Goal: Task Accomplishment & Management: Use online tool/utility

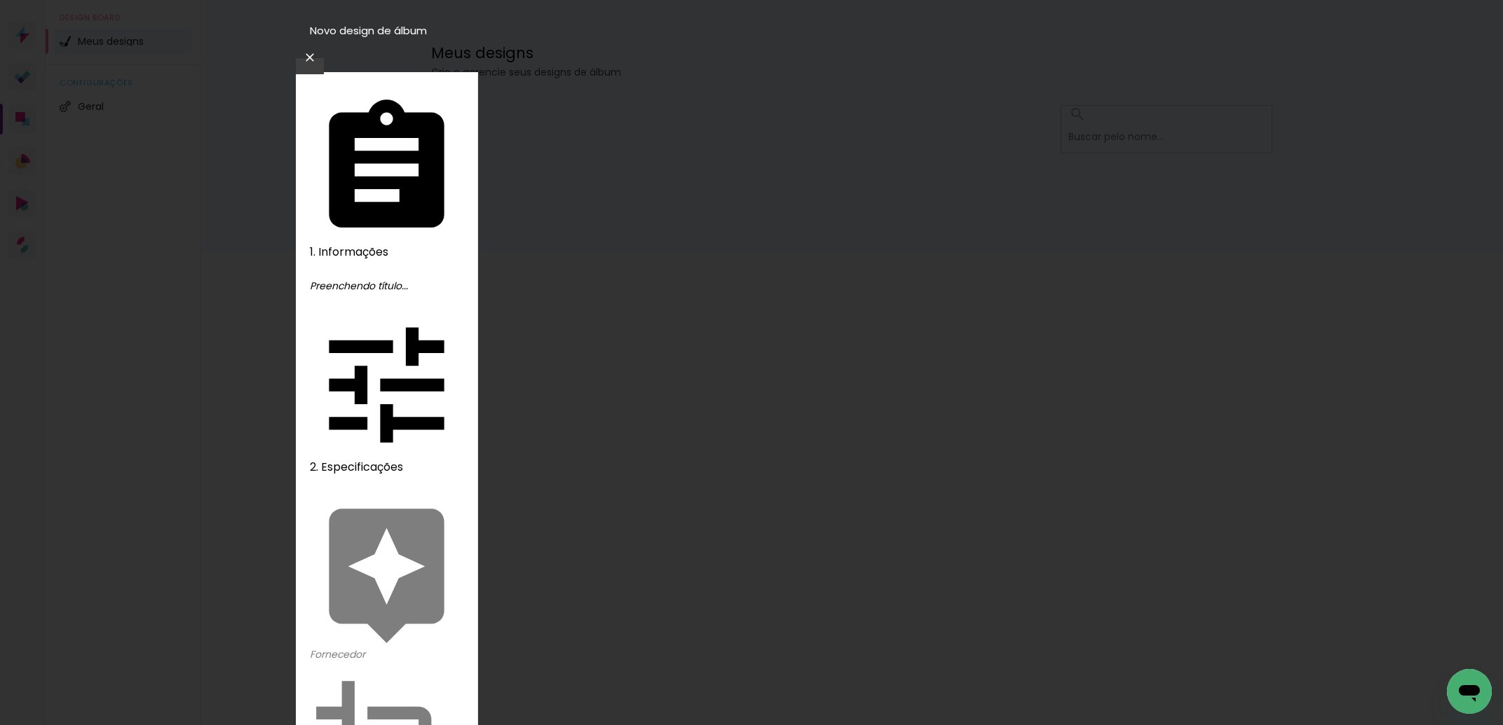
drag, startPoint x: 1172, startPoint y: 35, endPoint x: 1188, endPoint y: 31, distance: 16.0
click at [1179, 33] on header "Novo design de álbum" at bounding box center [751, 49] width 911 height 48
click at [318, 50] on iron-icon at bounding box center [309, 57] width 17 height 14
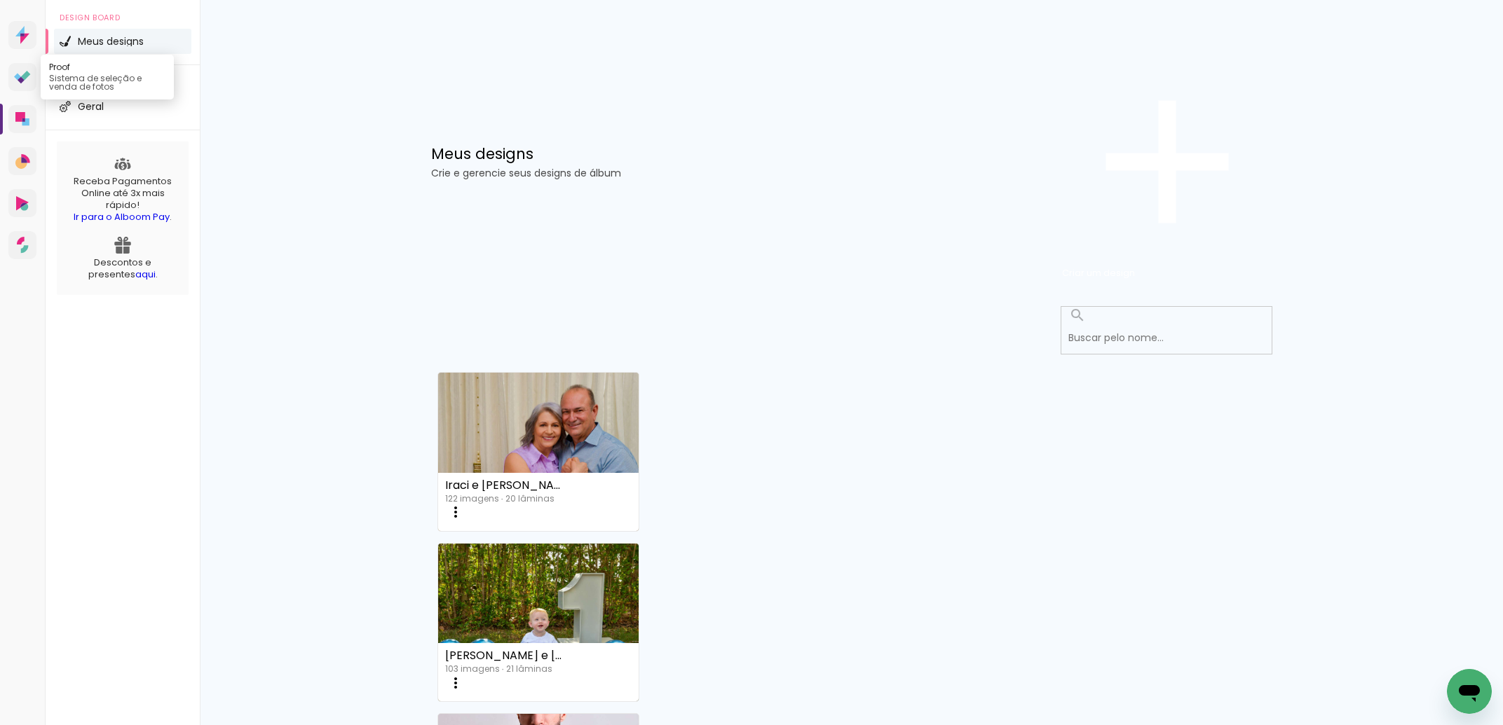
click at [26, 91] on link "Proof Sistema de seleção e venda de fotos" at bounding box center [22, 77] width 28 height 28
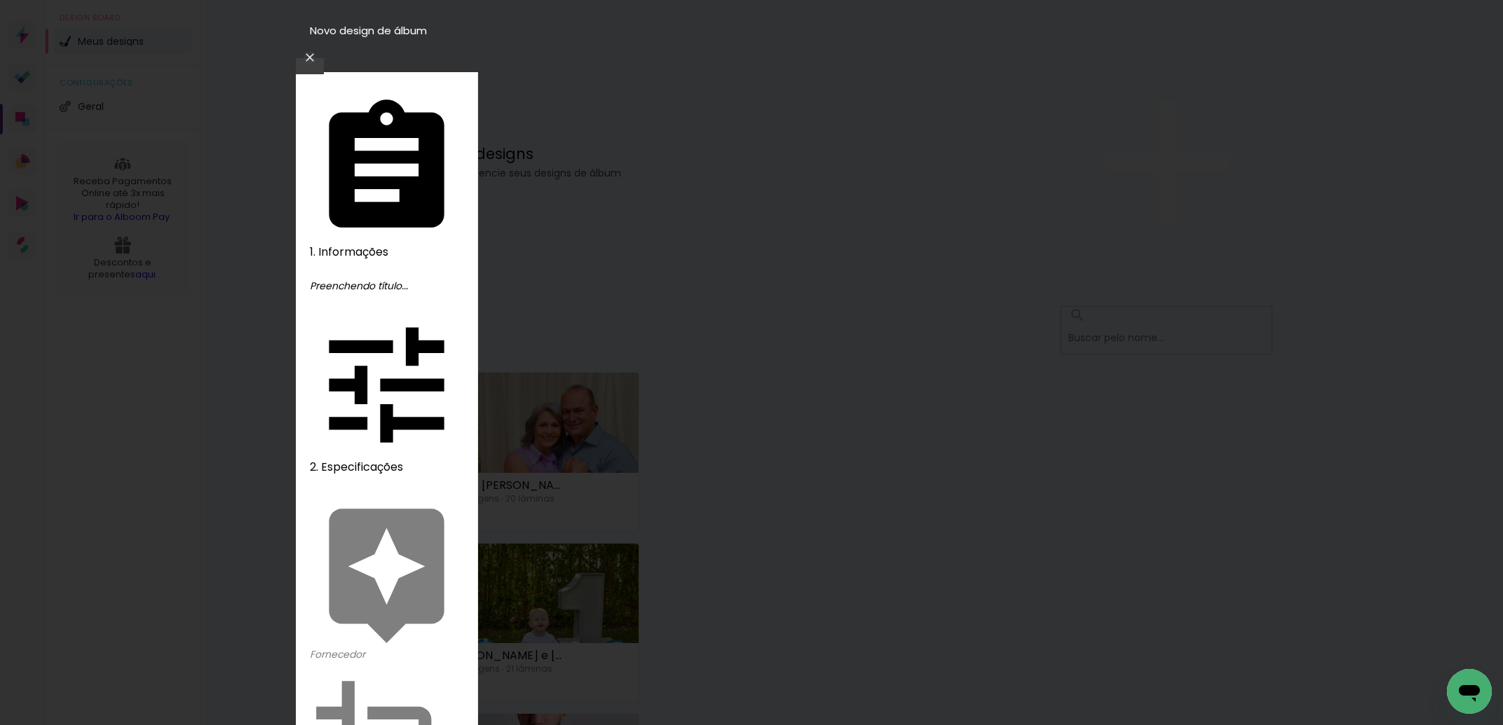
click at [318, 50] on iron-icon at bounding box center [309, 57] width 17 height 14
